Goal: Task Accomplishment & Management: Use online tool/utility

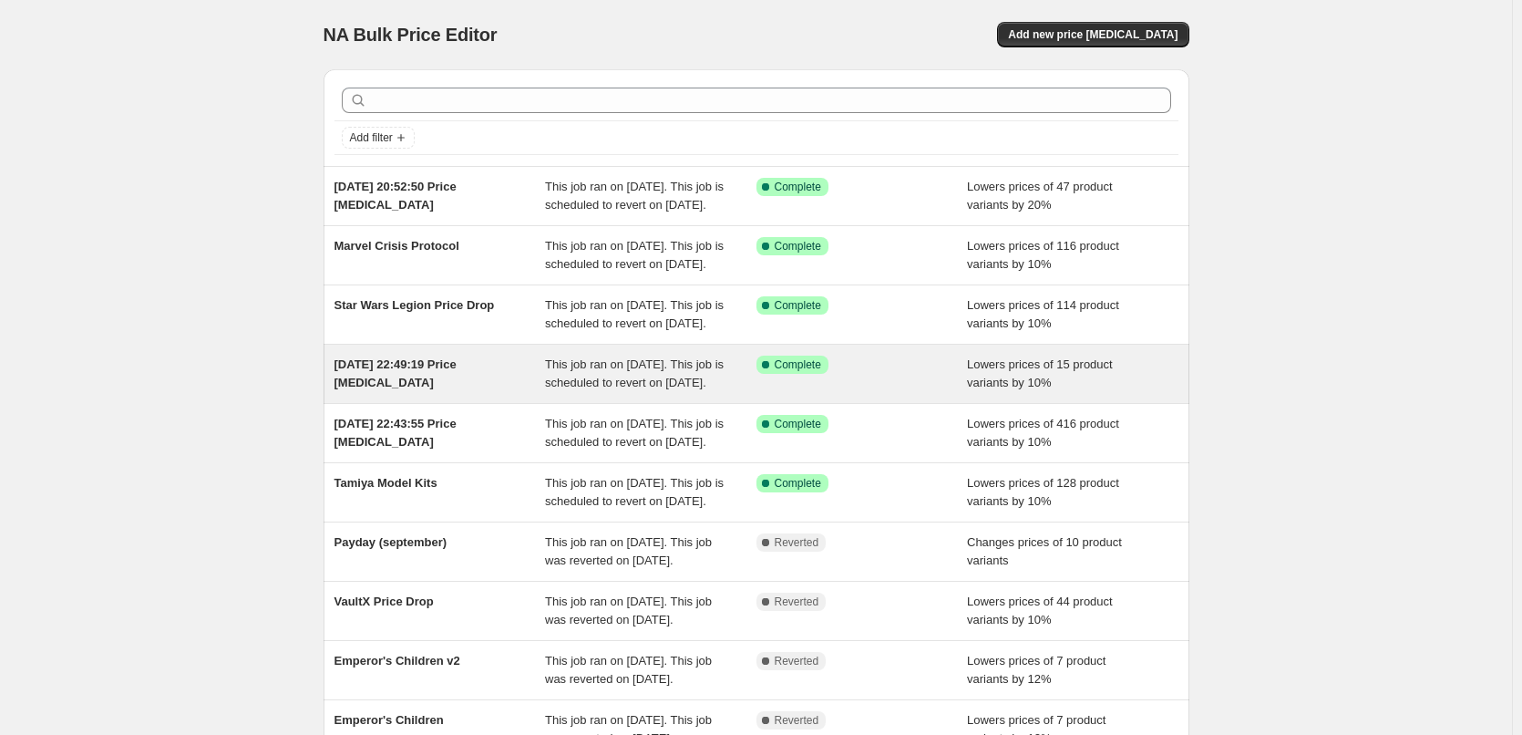
click at [447, 392] on div "28 Sept 2025, 22:49:19 Price change job" at bounding box center [439, 373] width 211 height 36
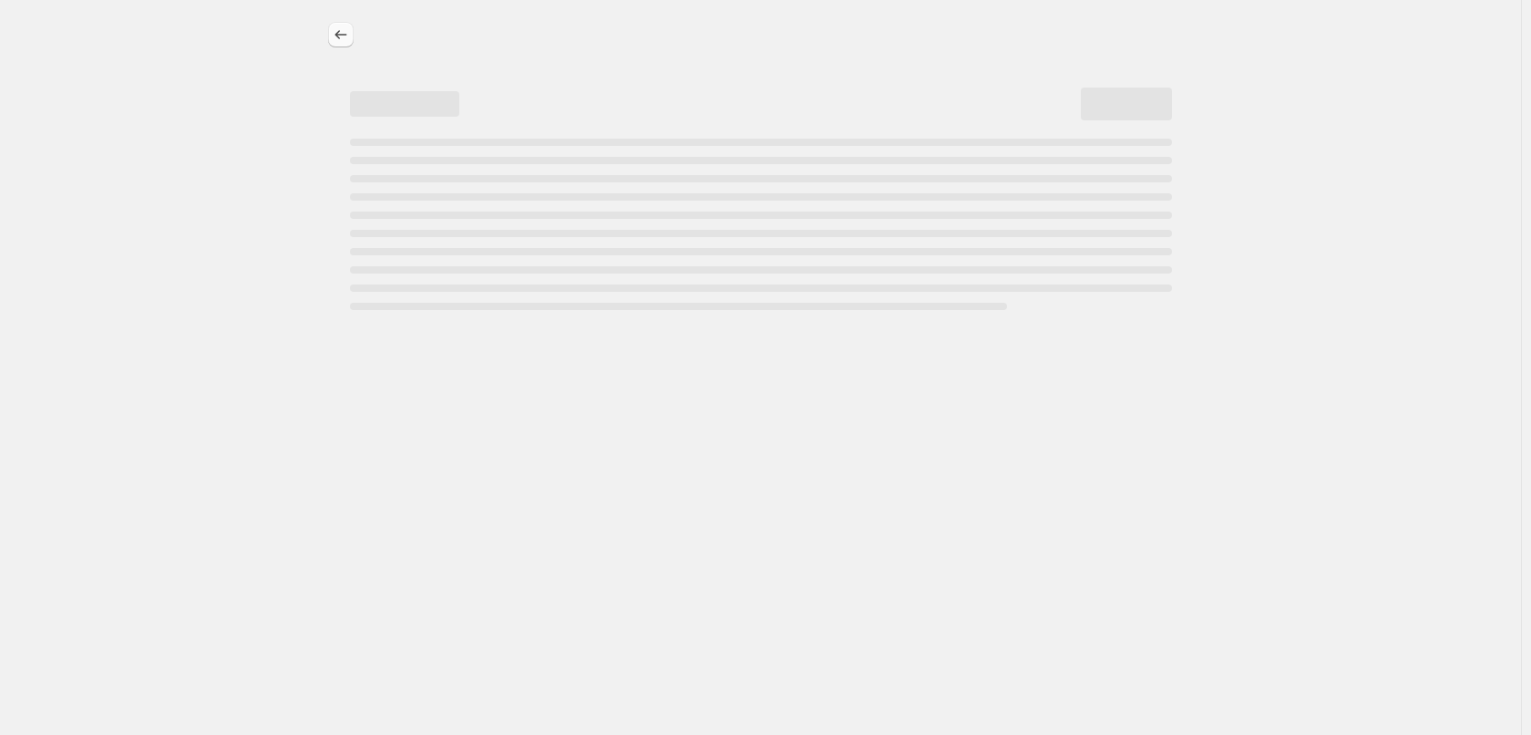
select select "percentage"
select select "no_change"
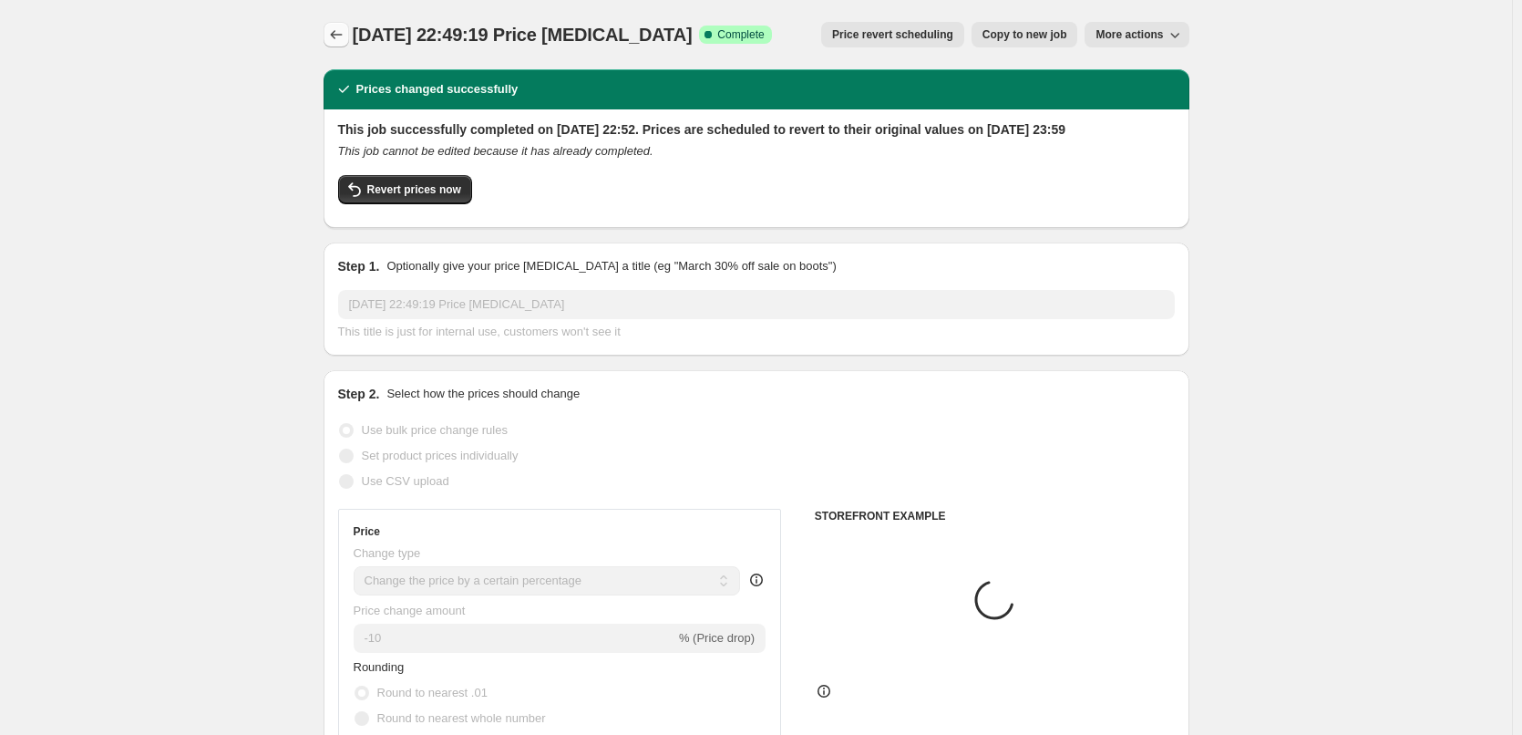
select select "tag"
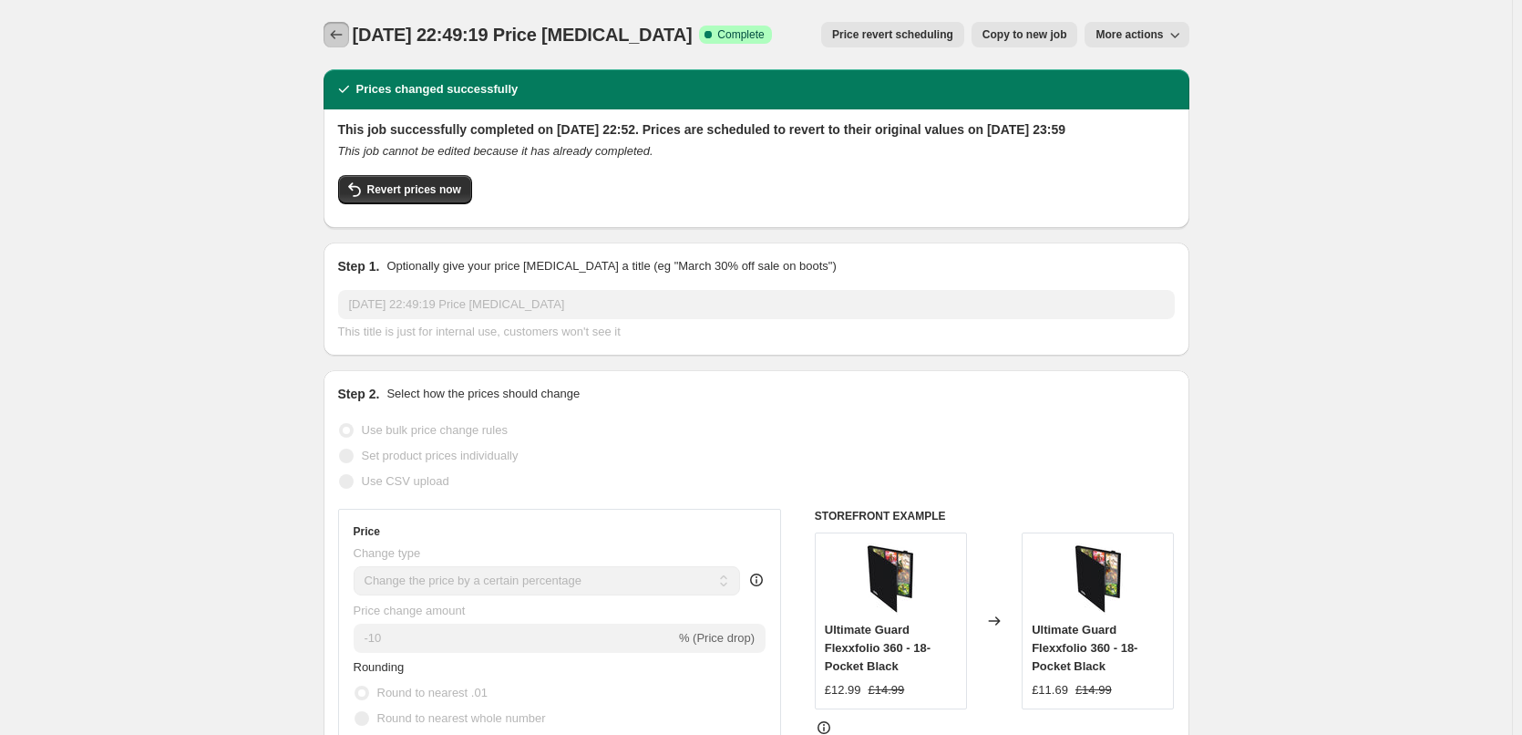
click at [345, 27] on icon "Price change jobs" at bounding box center [336, 35] width 18 height 18
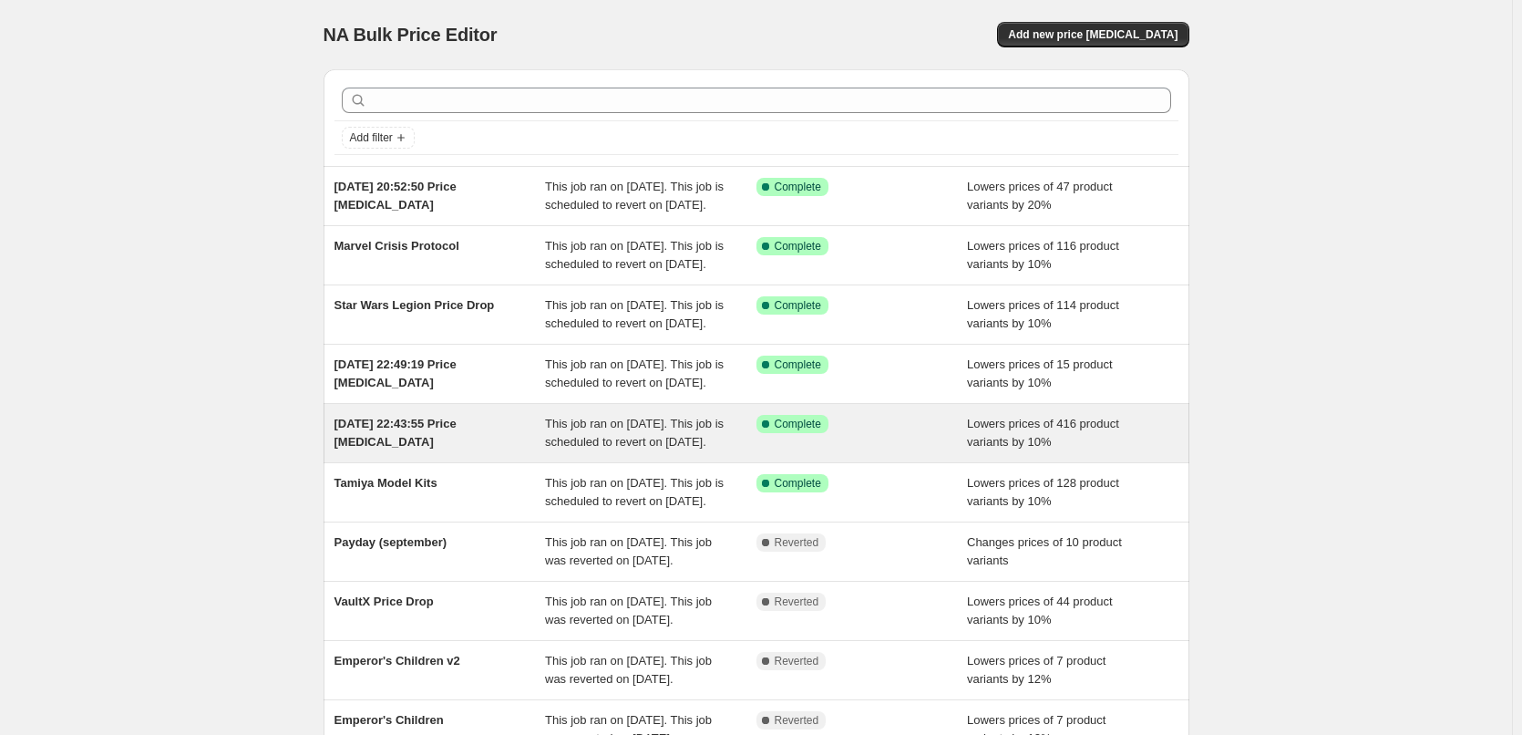
click at [422, 451] on div "28 Sept 2025, 22:43:55 Price change job" at bounding box center [439, 433] width 211 height 36
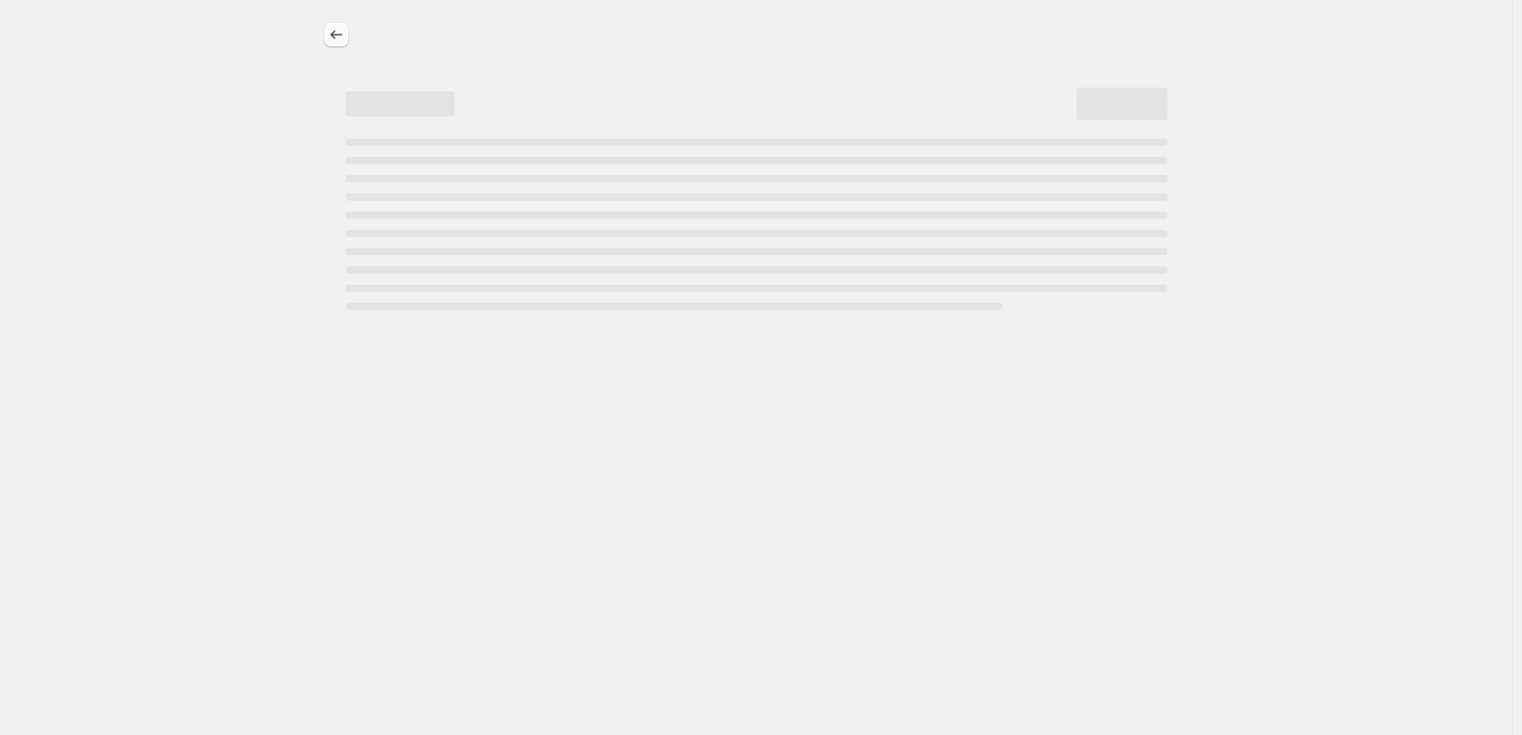
select select "percentage"
select select "no_change"
select select "collection"
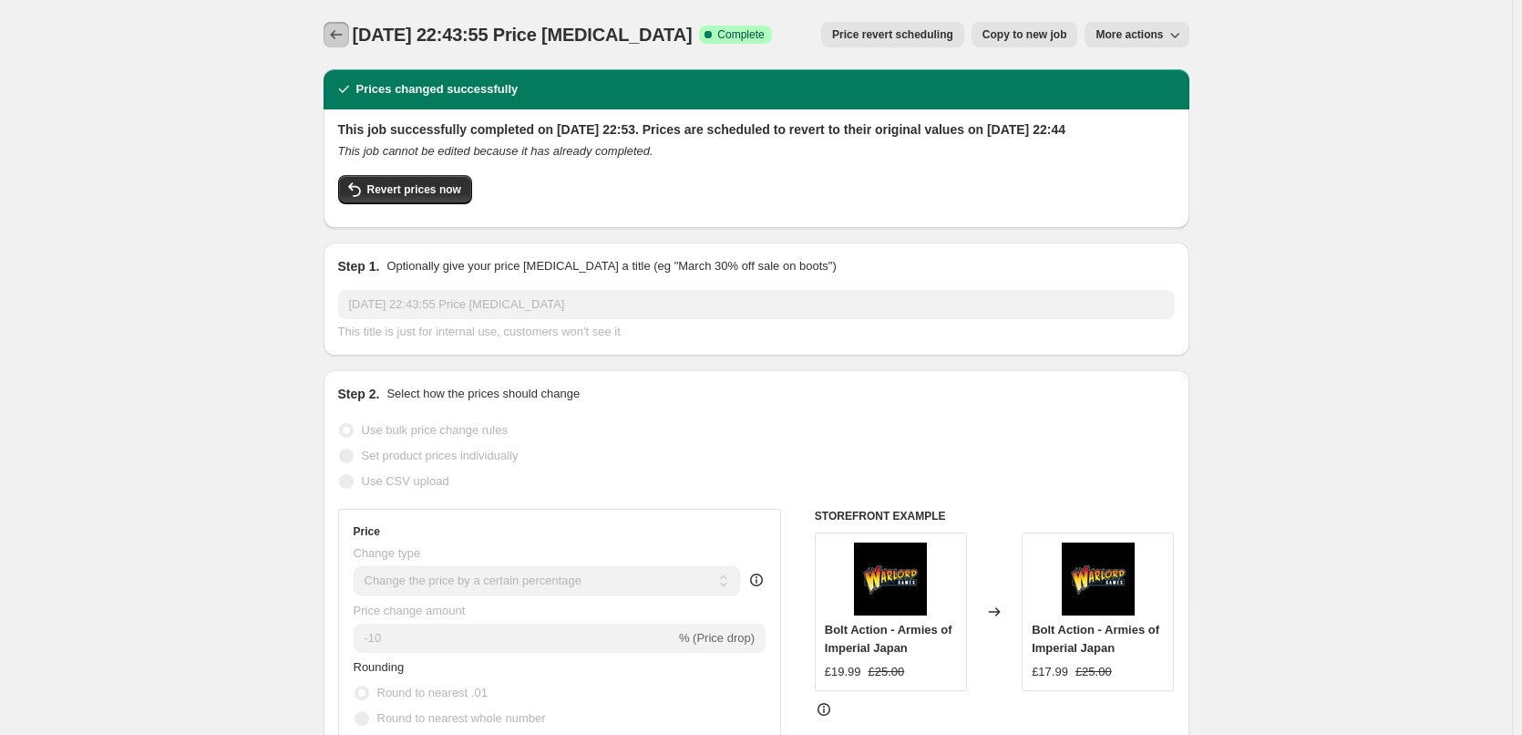
click at [345, 36] on icon "Price change jobs" at bounding box center [336, 35] width 18 height 18
